Goal: Task Accomplishment & Management: Manage account settings

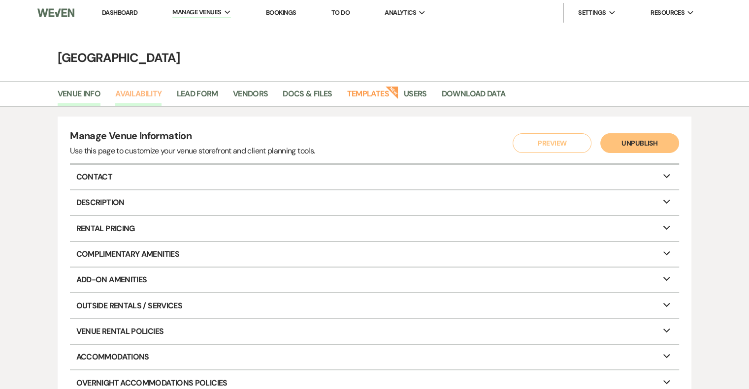
click at [153, 92] on link "Availability" at bounding box center [138, 97] width 46 height 19
select select "2"
select select "2026"
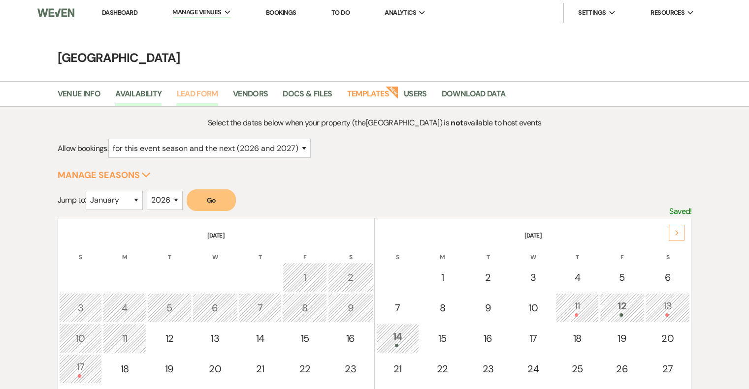
click at [201, 97] on link "Lead Form" at bounding box center [196, 97] width 41 height 19
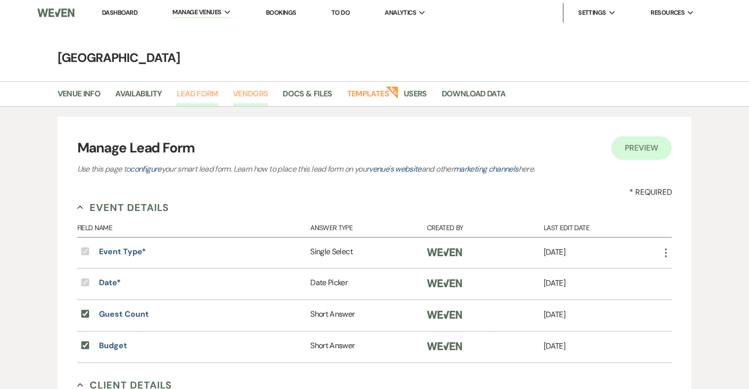
click at [254, 95] on link "Vendors" at bounding box center [250, 97] width 35 height 19
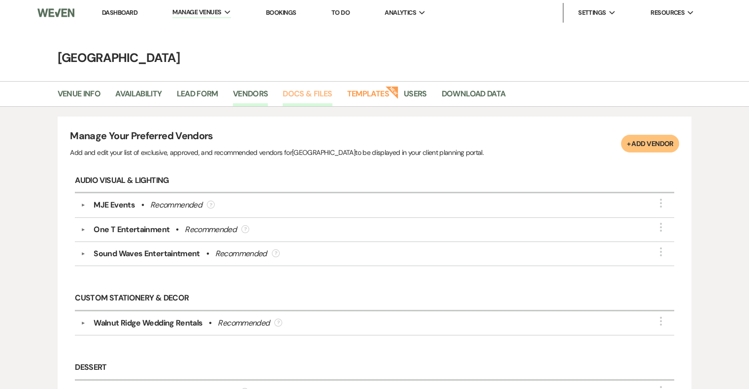
click at [323, 100] on link "Docs & Files" at bounding box center [307, 97] width 49 height 19
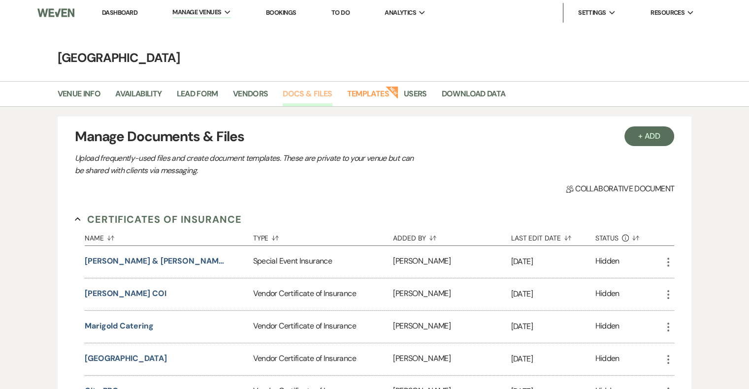
click at [253, 94] on link "Vendors" at bounding box center [250, 97] width 35 height 19
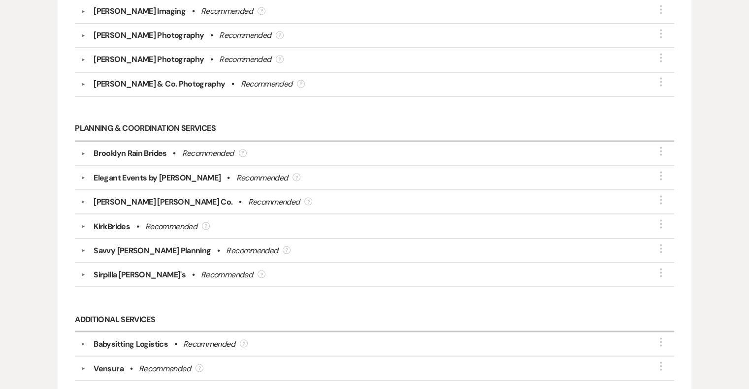
scroll to position [1691, 0]
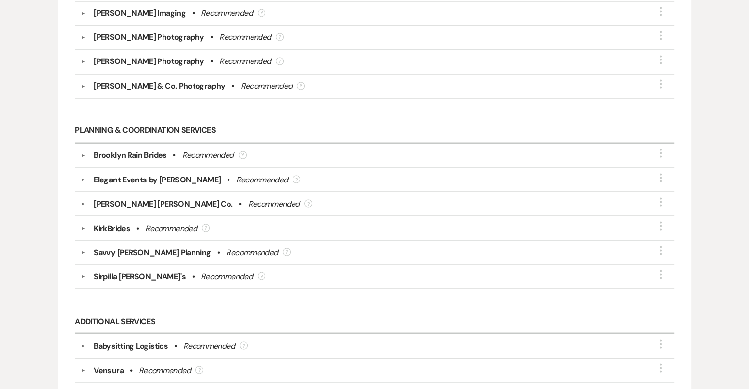
click at [399, 198] on div "[PERSON_NAME] [PERSON_NAME] Co. • Recommended ?" at bounding box center [377, 204] width 582 height 12
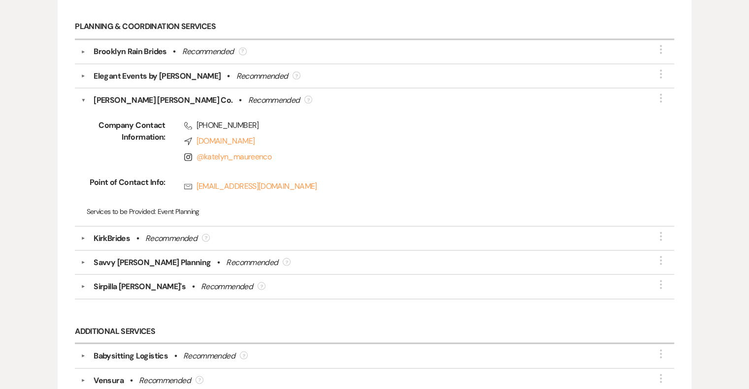
scroll to position [1795, 0]
click at [85, 94] on button "▼" at bounding box center [83, 100] width 5 height 12
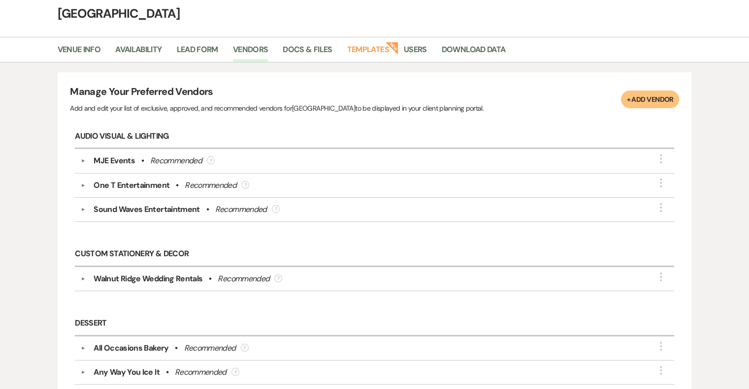
scroll to position [0, 0]
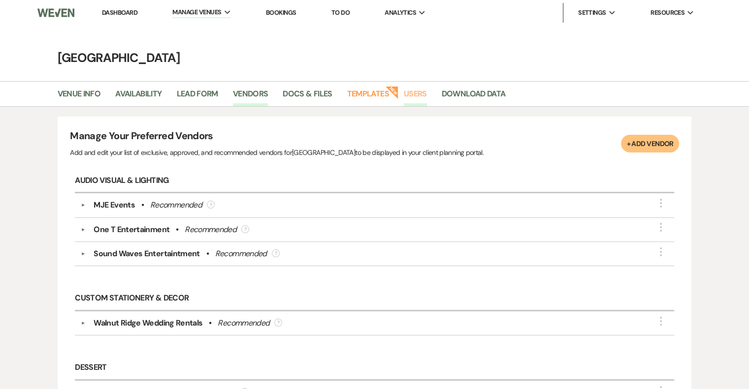
click at [414, 95] on link "Users" at bounding box center [415, 97] width 23 height 19
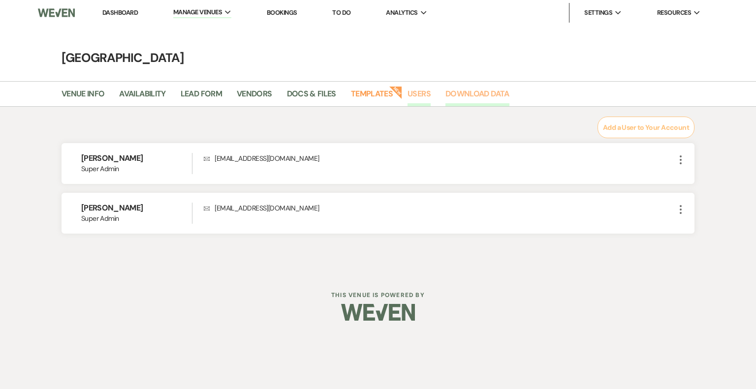
click at [477, 93] on link "Download Data" at bounding box center [478, 97] width 64 height 19
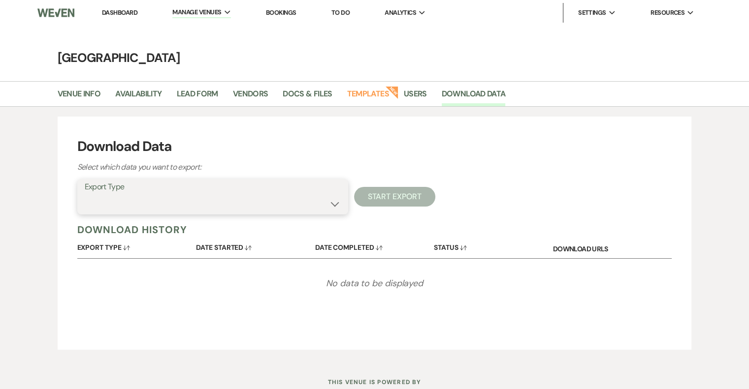
click at [336, 204] on select "Lead Information Lead Documents and Files Metadata Messages Information Event V…" at bounding box center [213, 203] width 256 height 19
click at [85, 194] on select "Lead Information Lead Documents and Files Metadata Messages Information Event V…" at bounding box center [213, 203] width 256 height 19
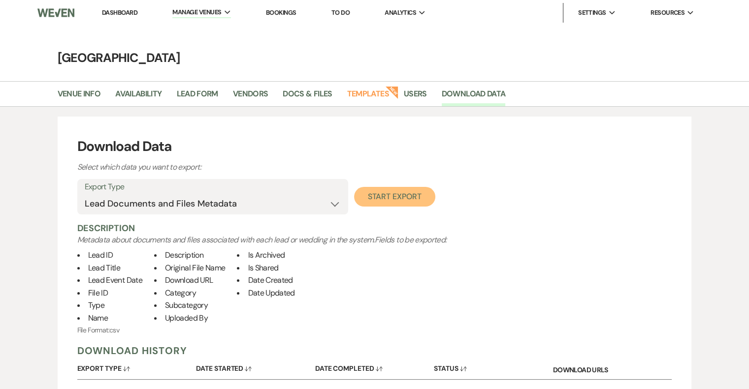
click at [385, 200] on button "Start Export" at bounding box center [394, 197] width 81 height 20
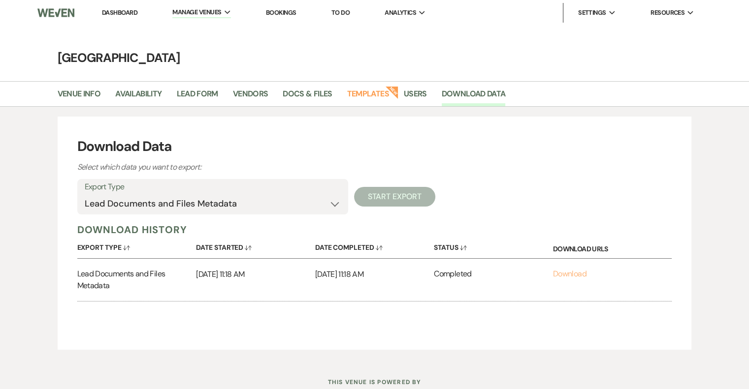
click at [563, 274] on link "Download" at bounding box center [569, 274] width 33 height 10
click at [332, 204] on select "Lead Information Lead Documents and Files Metadata Messages Information Event V…" at bounding box center [213, 203] width 256 height 19
click at [85, 194] on select "Lead Information Lead Documents and Files Metadata Messages Information Event V…" at bounding box center [213, 203] width 256 height 19
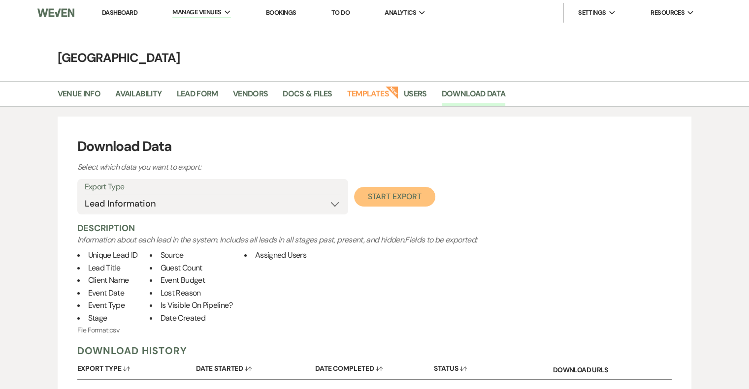
click at [372, 200] on button "Start Export" at bounding box center [394, 197] width 81 height 20
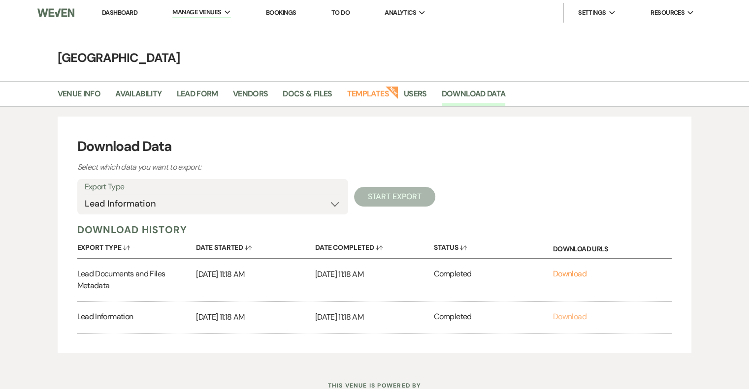
click at [572, 313] on link "Download" at bounding box center [569, 317] width 33 height 10
click at [335, 201] on select "Lead Information Lead Documents and Files Metadata Messages Information Event V…" at bounding box center [213, 203] width 256 height 19
click at [85, 194] on select "Lead Information Lead Documents and Files Metadata Messages Information Event V…" at bounding box center [213, 203] width 256 height 19
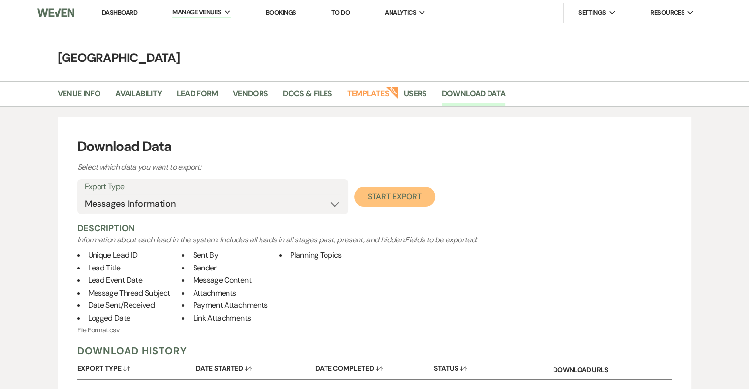
click at [394, 194] on button "Start Export" at bounding box center [394, 197] width 81 height 20
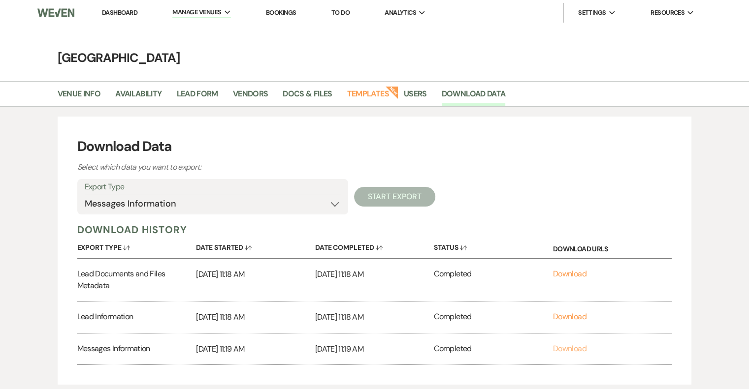
click at [566, 351] on link "Download" at bounding box center [569, 349] width 33 height 10
click at [333, 200] on select "Lead Information Lead Documents and Files Metadata Messages Information Event V…" at bounding box center [213, 203] width 256 height 19
click at [85, 194] on select "Lead Information Lead Documents and Files Metadata Messages Information Event V…" at bounding box center [213, 203] width 256 height 19
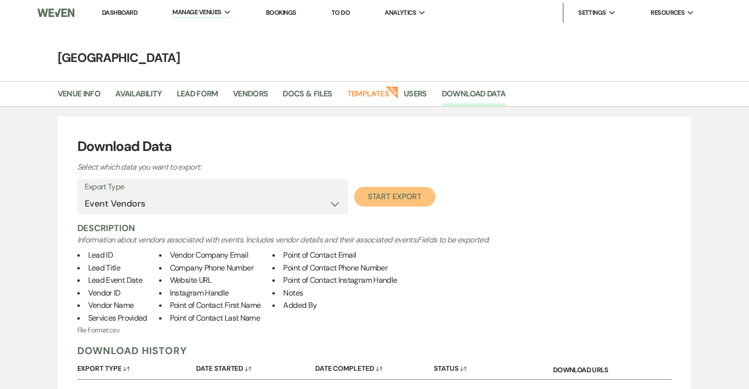
click at [414, 192] on button "Start Export" at bounding box center [394, 197] width 81 height 20
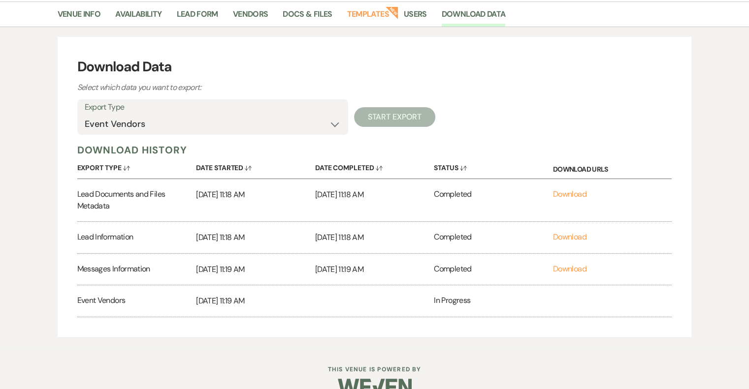
scroll to position [86, 0]
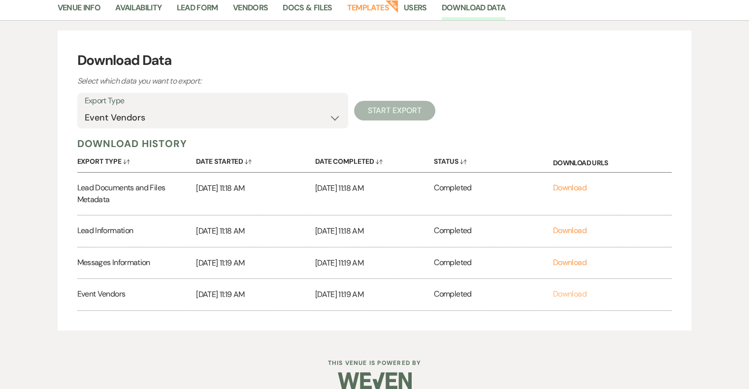
click at [565, 297] on link "Download" at bounding box center [569, 294] width 33 height 10
click at [332, 116] on select "Lead Information Lead Documents and Files Metadata Messages Information Event V…" at bounding box center [213, 117] width 256 height 19
click at [85, 108] on select "Lead Information Lead Documents and Files Metadata Messages Information Event V…" at bounding box center [213, 117] width 256 height 19
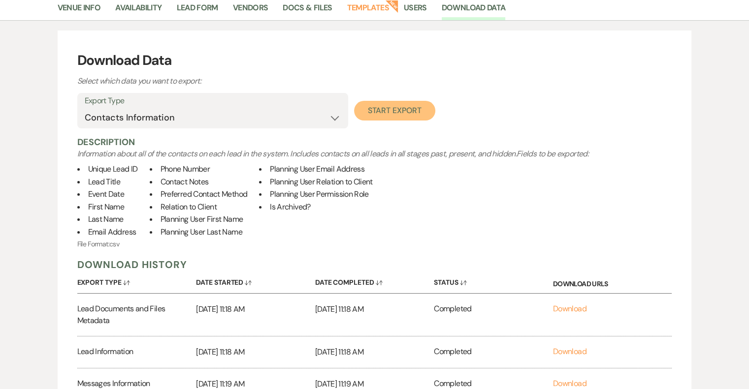
click at [397, 116] on button "Start Export" at bounding box center [394, 111] width 81 height 20
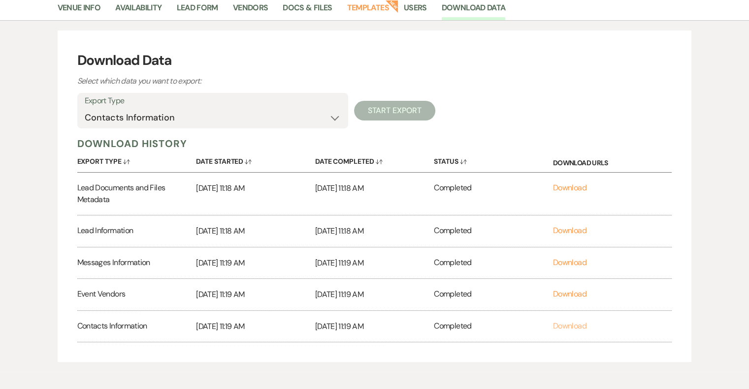
click at [571, 330] on link "Download" at bounding box center [569, 326] width 33 height 10
click at [339, 118] on select "Lead Information Lead Documents and Files Metadata Messages Information Event V…" at bounding box center [213, 117] width 256 height 19
click at [85, 108] on select "Lead Information Lead Documents and Files Metadata Messages Information Event V…" at bounding box center [213, 117] width 256 height 19
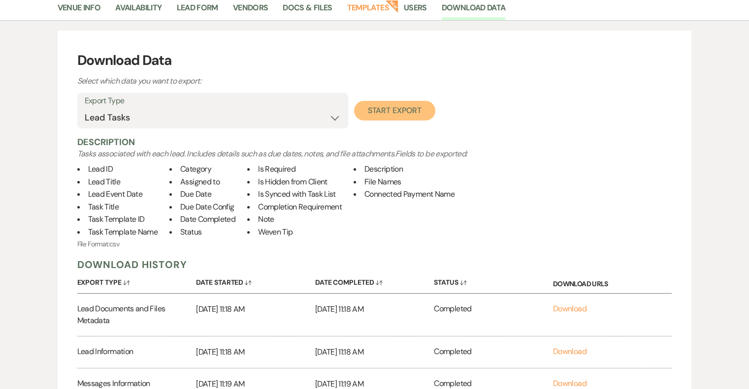
click at [411, 116] on button "Start Export" at bounding box center [394, 111] width 81 height 20
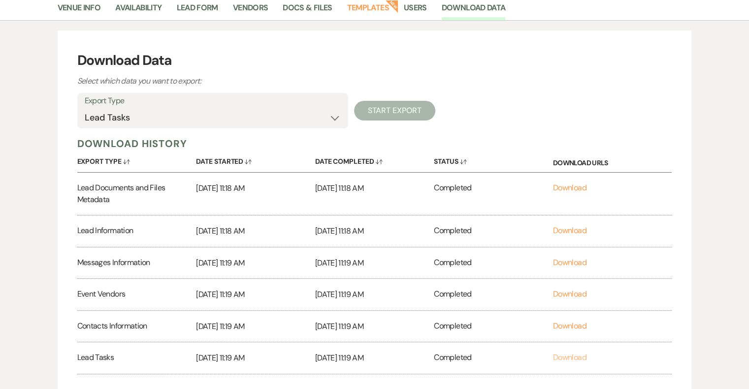
click at [573, 355] on link "Download" at bounding box center [569, 357] width 33 height 10
click at [332, 114] on select "Lead Information Lead Documents and Files Metadata Messages Information Event V…" at bounding box center [213, 117] width 256 height 19
click at [85, 108] on select "Lead Information Lead Documents and Files Metadata Messages Information Event V…" at bounding box center [213, 117] width 256 height 19
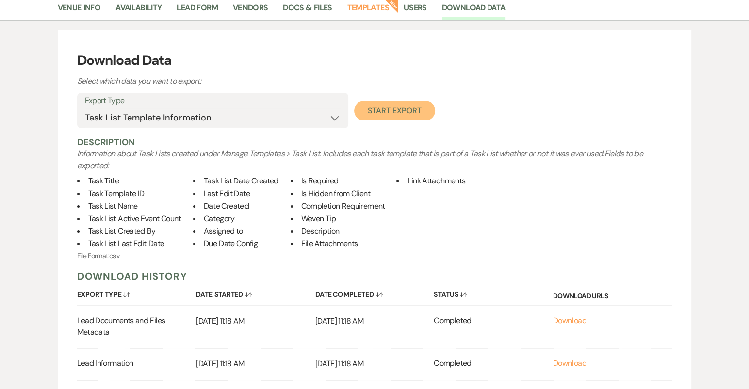
click at [404, 111] on button "Start Export" at bounding box center [394, 111] width 81 height 20
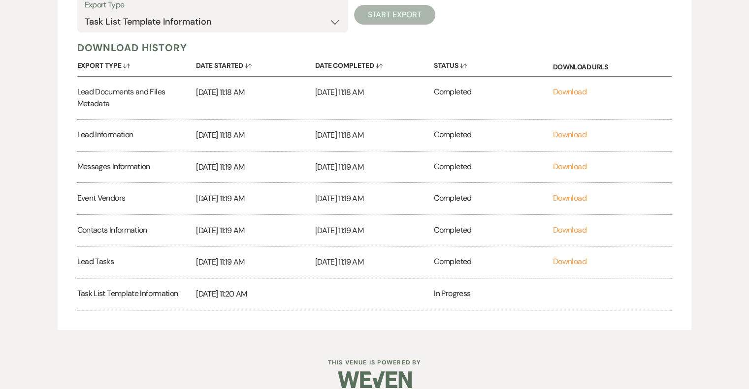
scroll to position [190, 0]
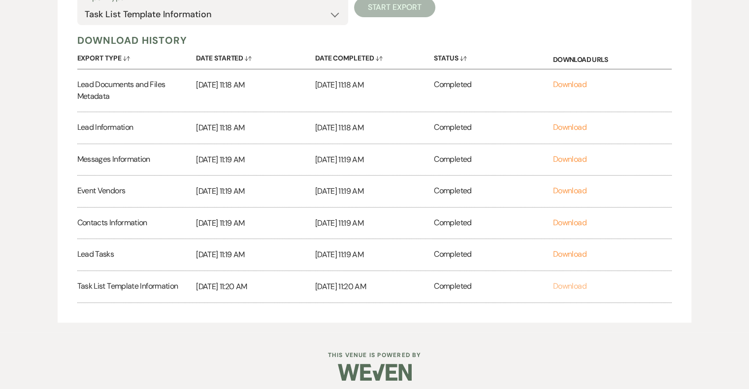
click at [566, 282] on link "Download" at bounding box center [569, 286] width 33 height 10
click at [333, 11] on select "Lead Information Lead Documents and Files Metadata Messages Information Event V…" at bounding box center [213, 14] width 256 height 19
select select "_comingSoon"
click at [85, 5] on select "Lead Information Lead Documents and Files Metadata Messages Information Event V…" at bounding box center [213, 14] width 256 height 19
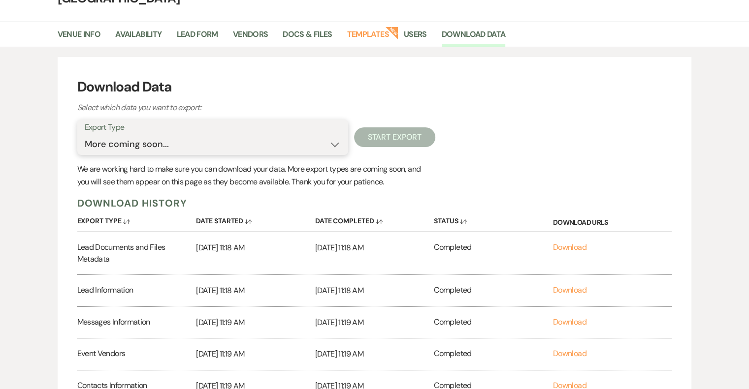
scroll to position [0, 0]
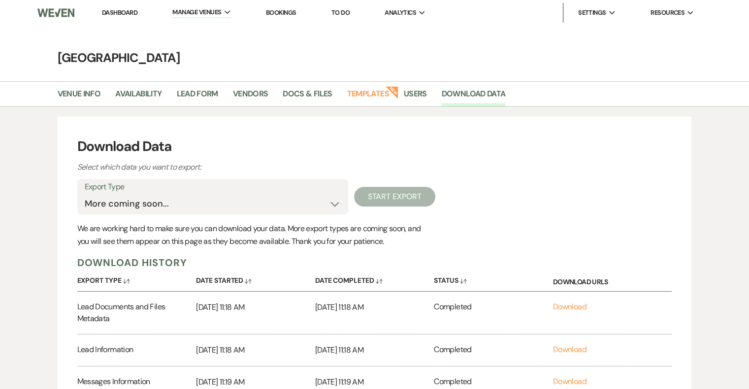
click at [132, 11] on link "Dashboard" at bounding box center [119, 12] width 35 height 8
